Goal: Navigation & Orientation: Understand site structure

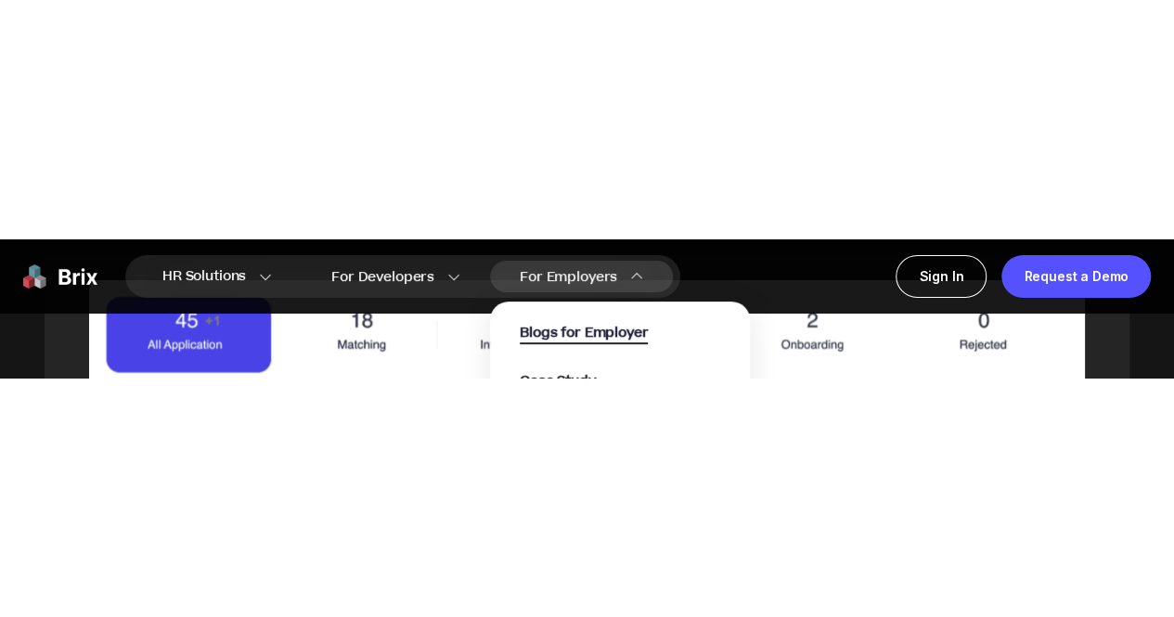
scroll to position [1836, 0]
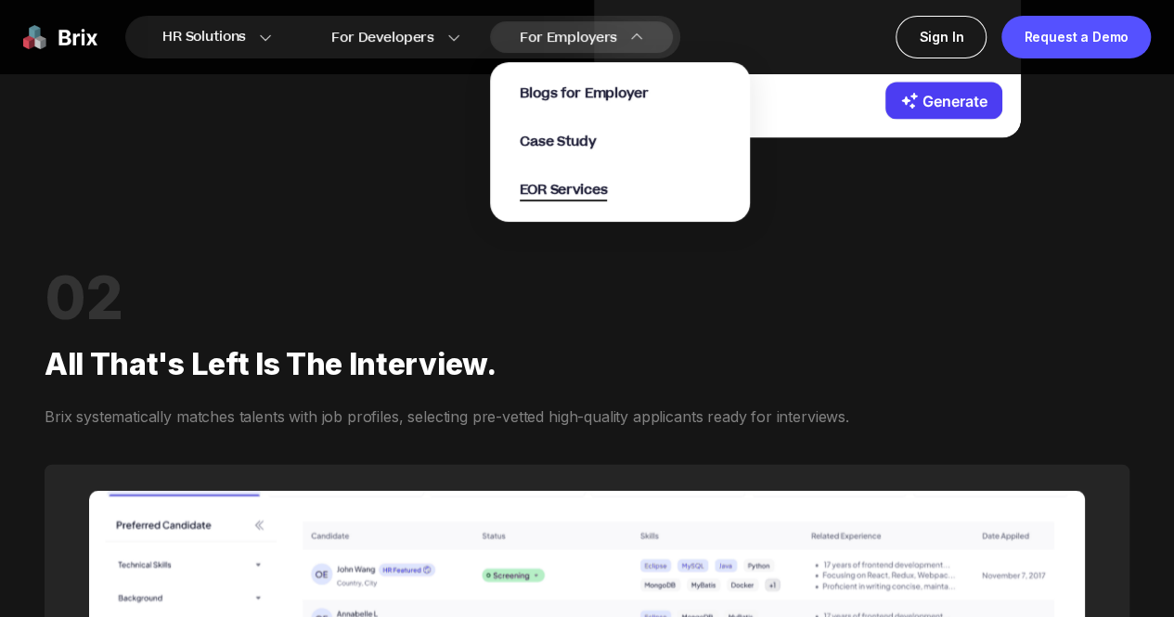
click at [587, 197] on span "EOR Services" at bounding box center [563, 190] width 87 height 21
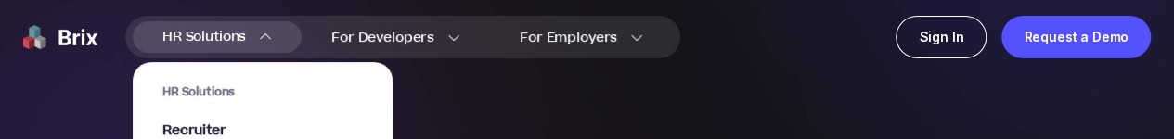
click at [187, 88] on span "HR Solutions" at bounding box center [262, 91] width 200 height 15
click at [213, 31] on span "HR Solutions" at bounding box center [204, 37] width 84 height 30
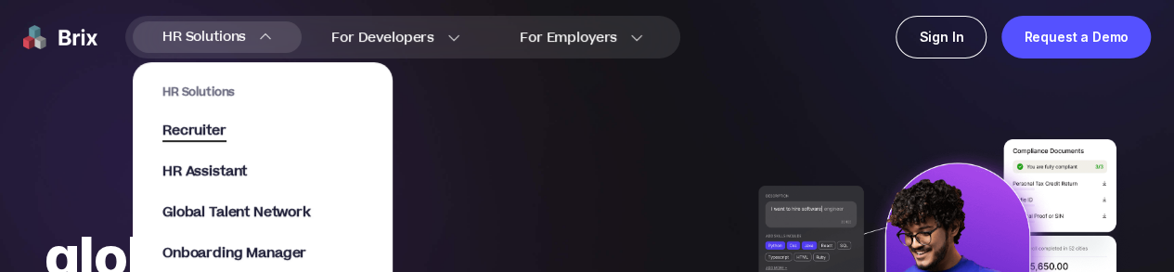
click at [200, 128] on span "Recruiter" at bounding box center [194, 131] width 64 height 21
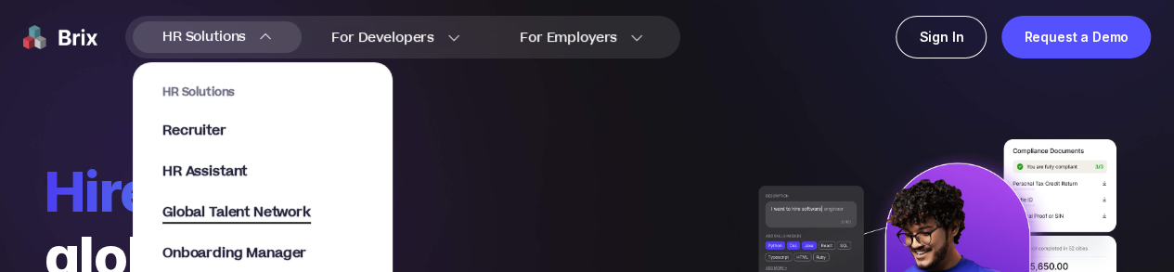
click at [237, 214] on span "Global Talent Network" at bounding box center [236, 212] width 148 height 21
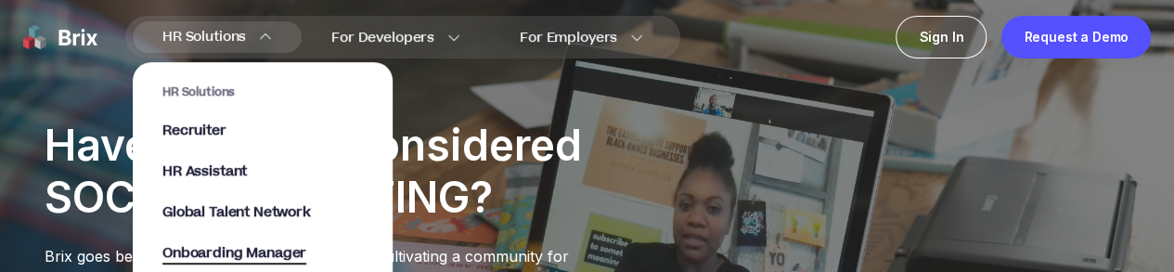
click at [228, 253] on span "Onboarding Manager" at bounding box center [234, 253] width 144 height 21
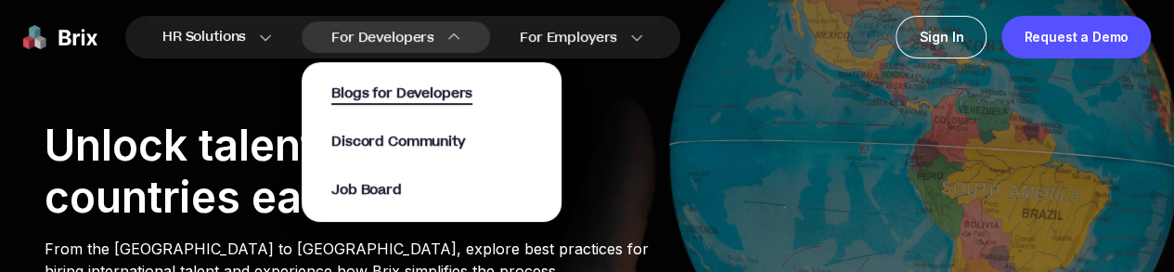
click at [390, 94] on span "Blogs for Developers" at bounding box center [401, 94] width 141 height 21
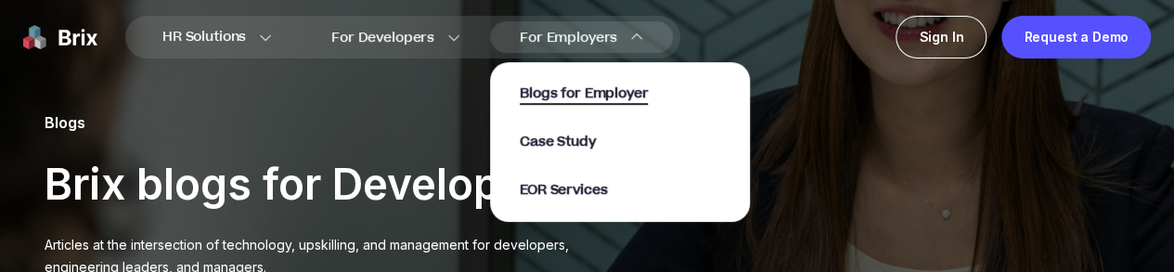
click at [568, 96] on span "Blogs for Employer" at bounding box center [584, 94] width 128 height 21
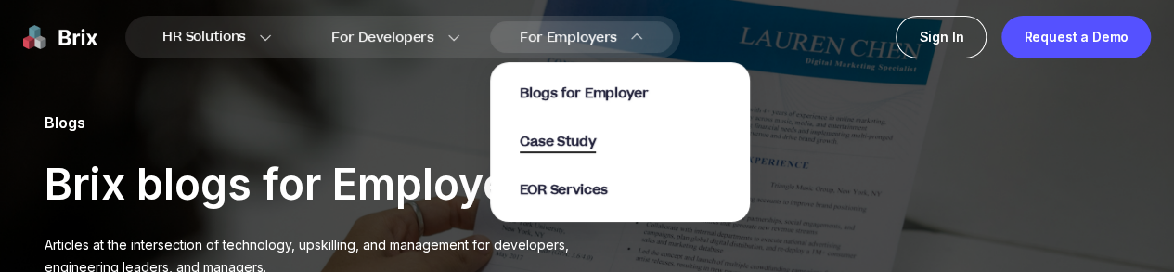
click at [585, 148] on span "Case Study" at bounding box center [558, 142] width 76 height 21
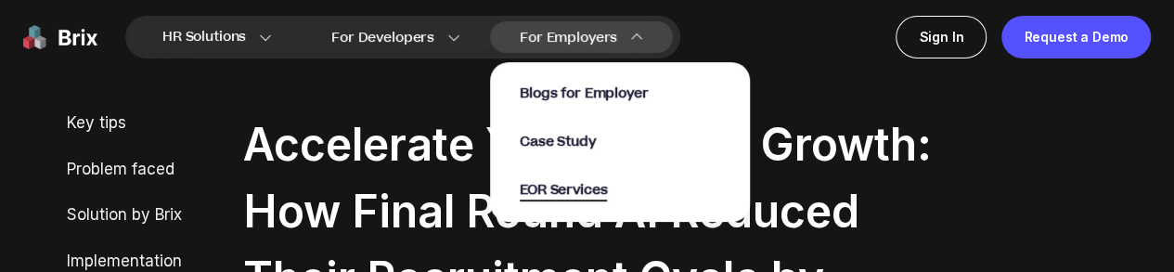
click at [575, 192] on span "EOR Services" at bounding box center [563, 190] width 87 height 21
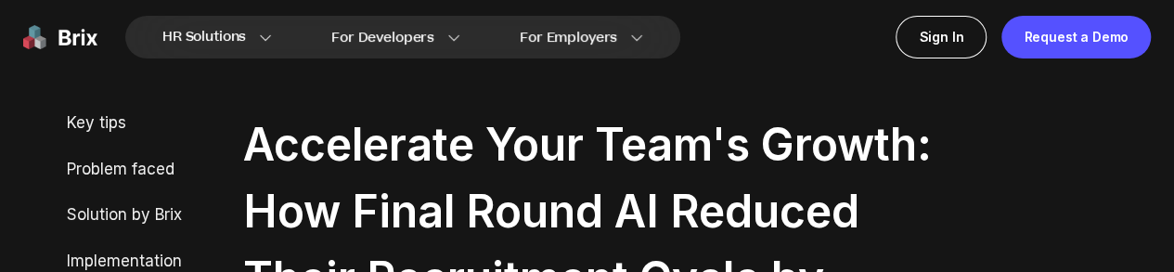
click at [68, 34] on img at bounding box center [60, 37] width 74 height 43
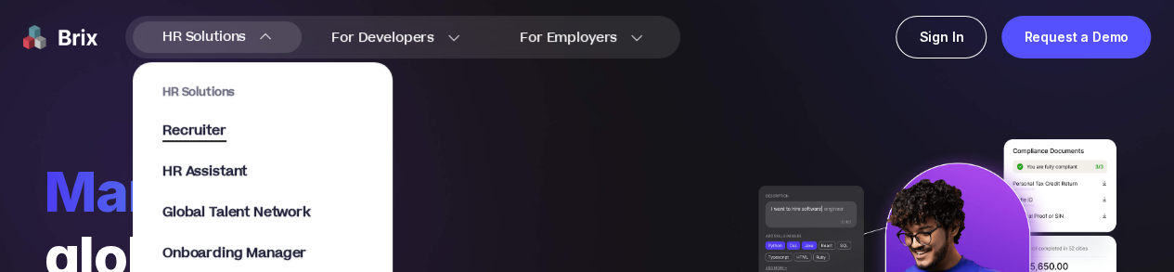
click at [212, 128] on span "Recruiter" at bounding box center [194, 131] width 64 height 21
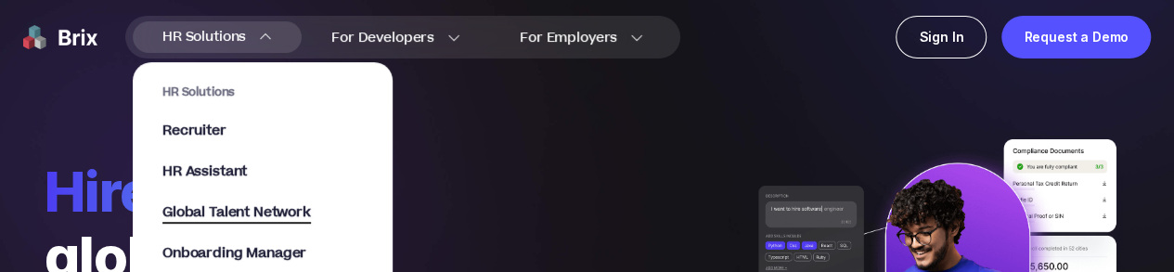
click at [203, 209] on span "Global Talent Network" at bounding box center [236, 212] width 148 height 21
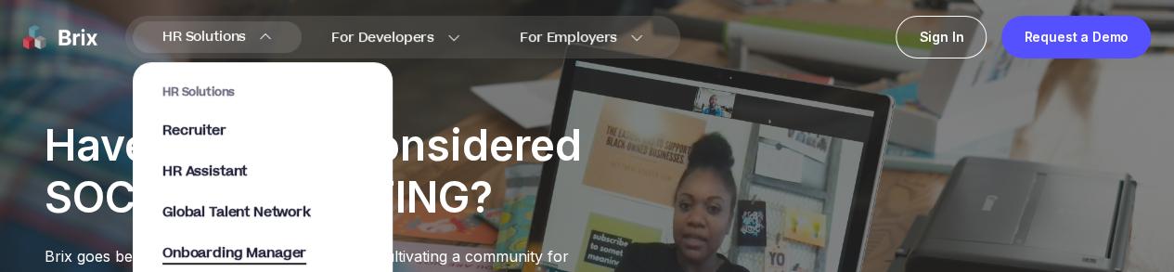
click at [239, 248] on span "Onboarding Manager" at bounding box center [234, 253] width 144 height 21
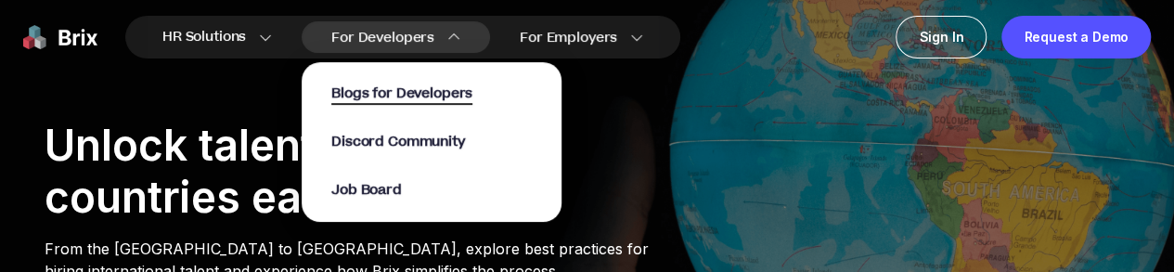
click at [389, 96] on span "Blogs for Developers" at bounding box center [401, 94] width 141 height 21
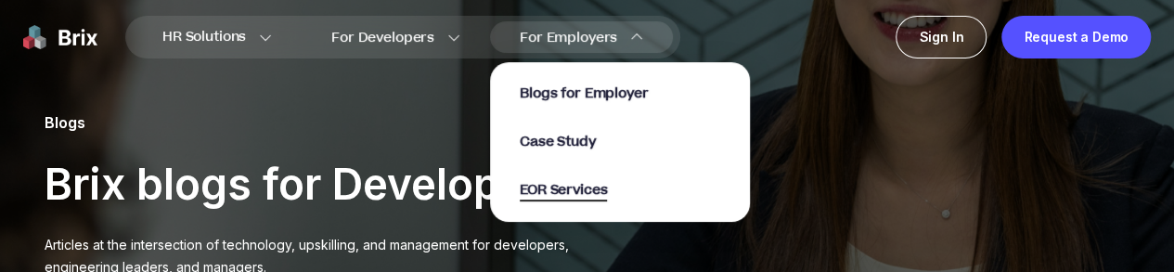
click at [564, 187] on span "EOR Services" at bounding box center [563, 190] width 87 height 21
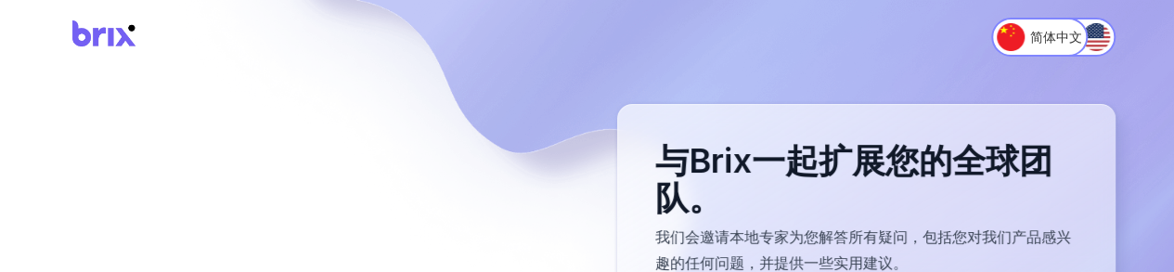
click at [106, 34] on img at bounding box center [104, 37] width 93 height 49
